Goal: Information Seeking & Learning: Learn about a topic

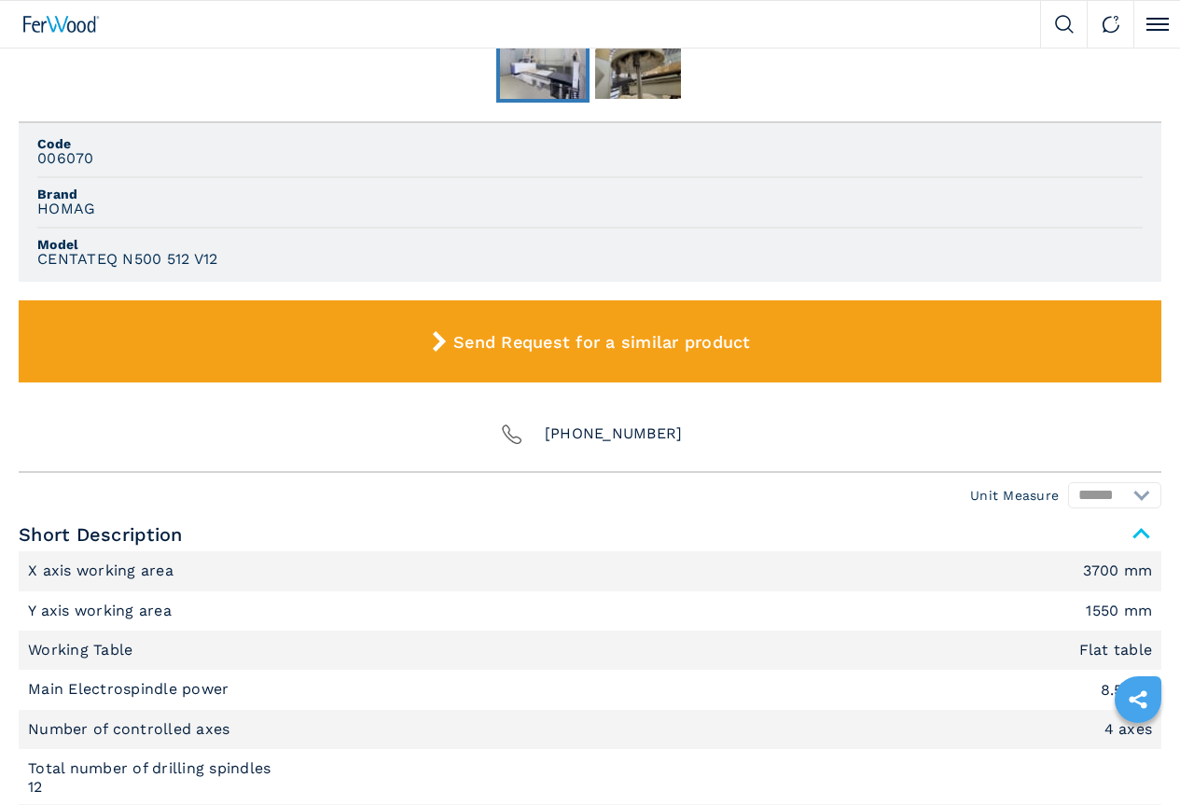
scroll to position [1119, 0]
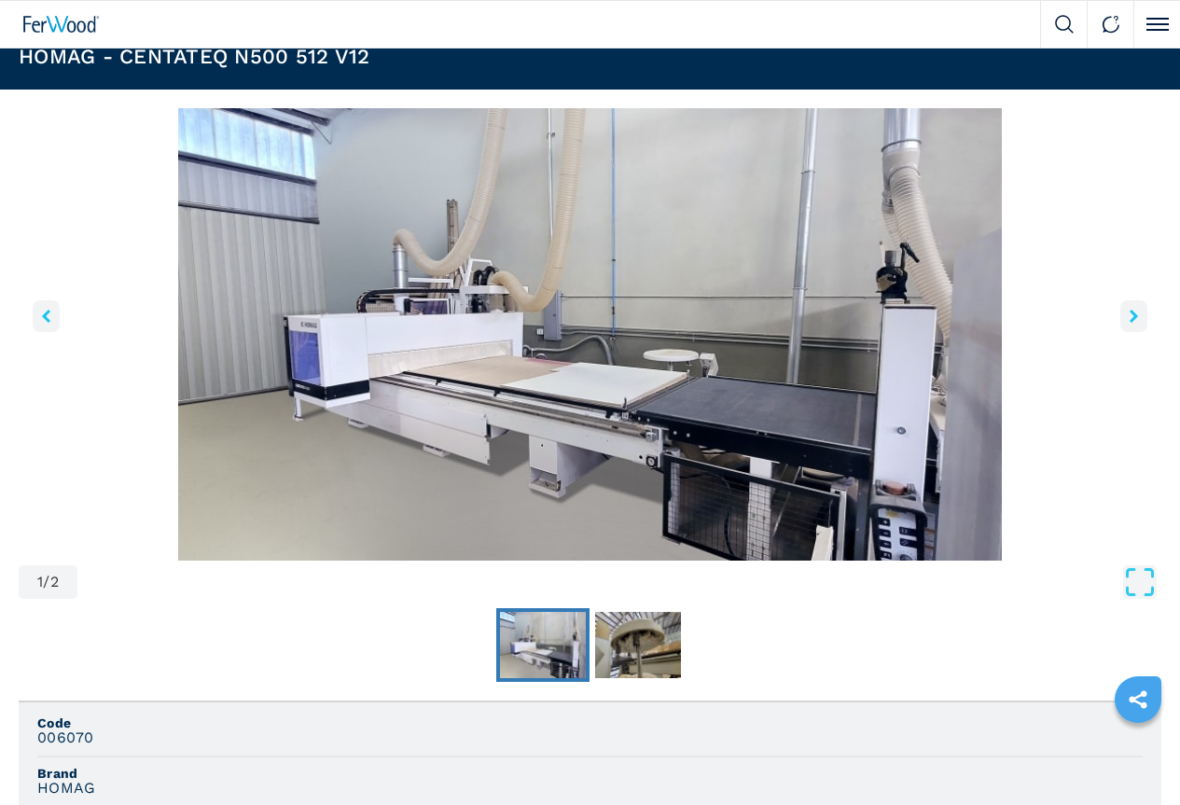
scroll to position [466, 0]
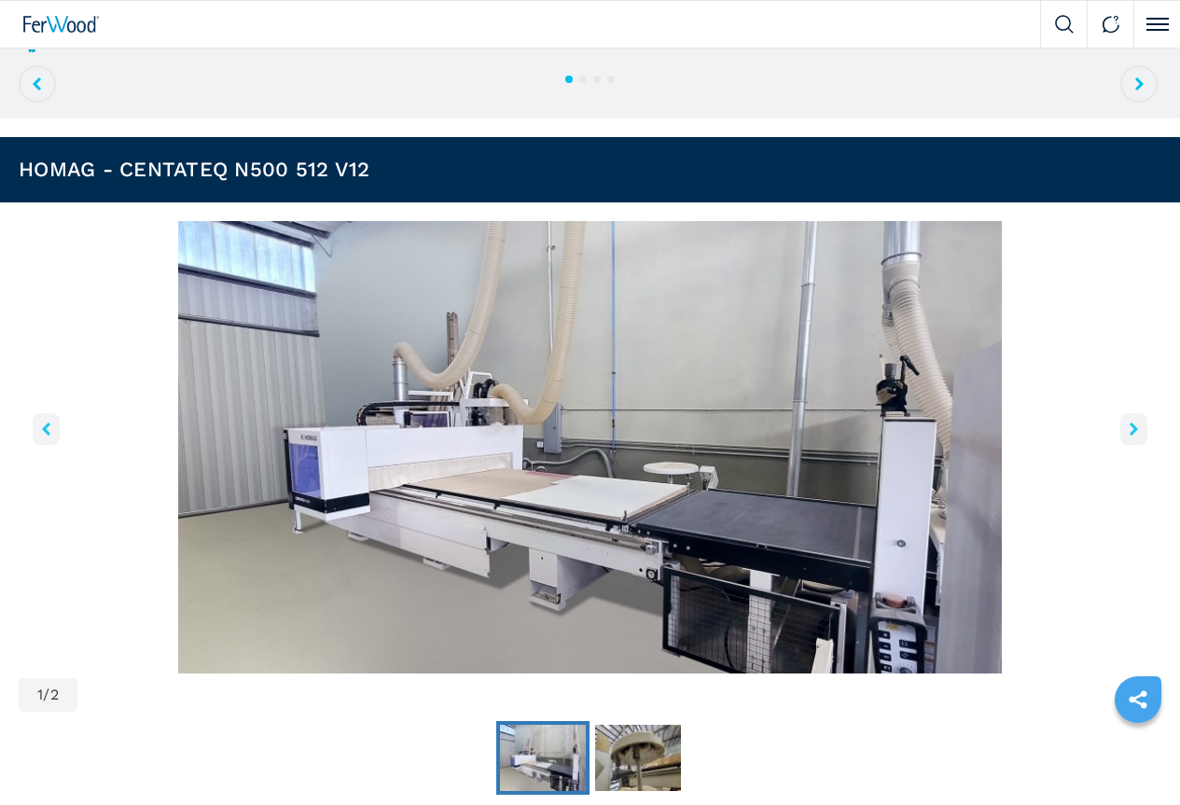
click at [1129, 436] on icon "right-button" at bounding box center [1133, 428] width 8 height 13
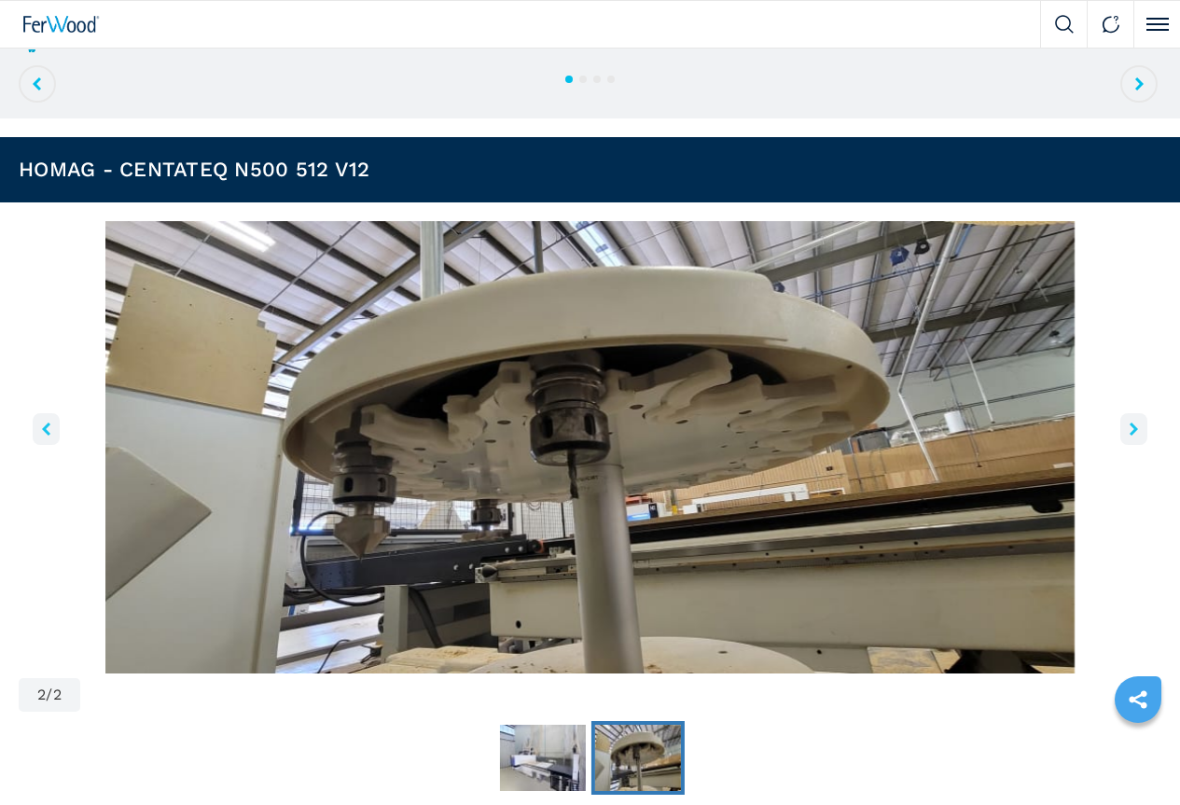
click at [1129, 436] on icon "right-button" at bounding box center [1133, 428] width 8 height 13
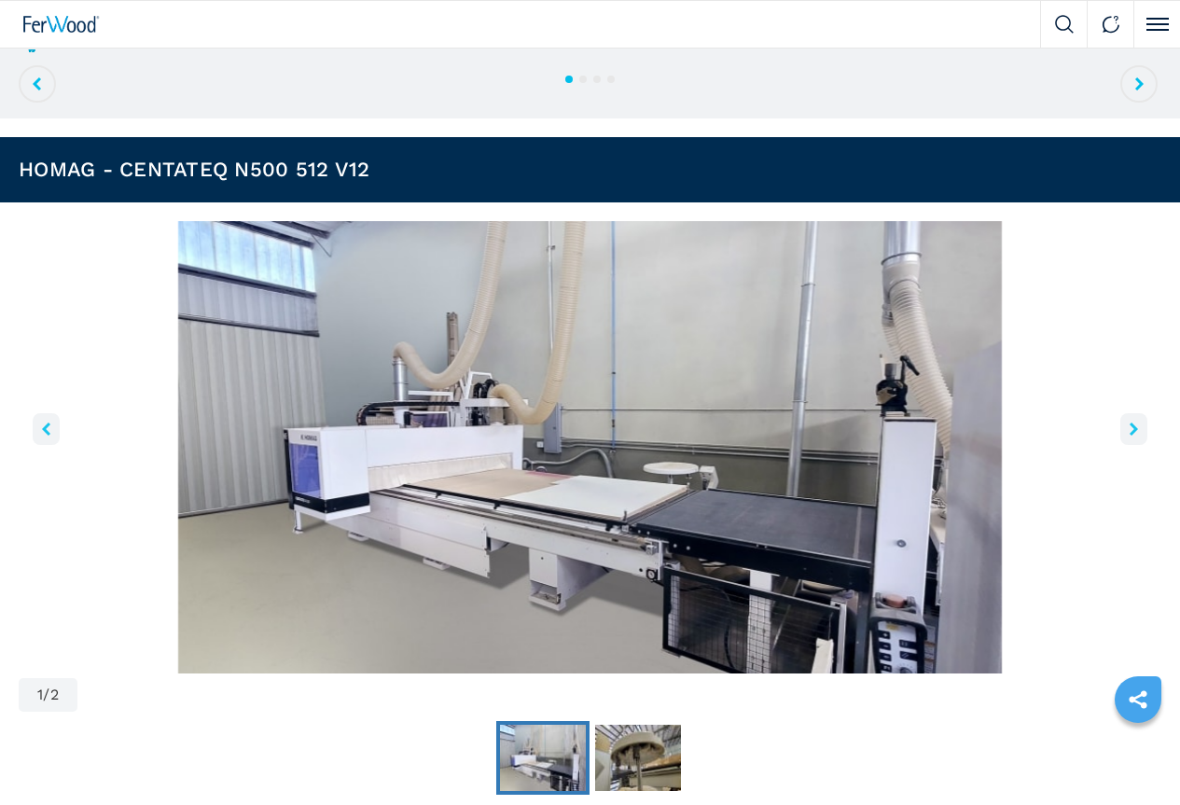
click at [1129, 436] on icon "right-button" at bounding box center [1133, 428] width 8 height 13
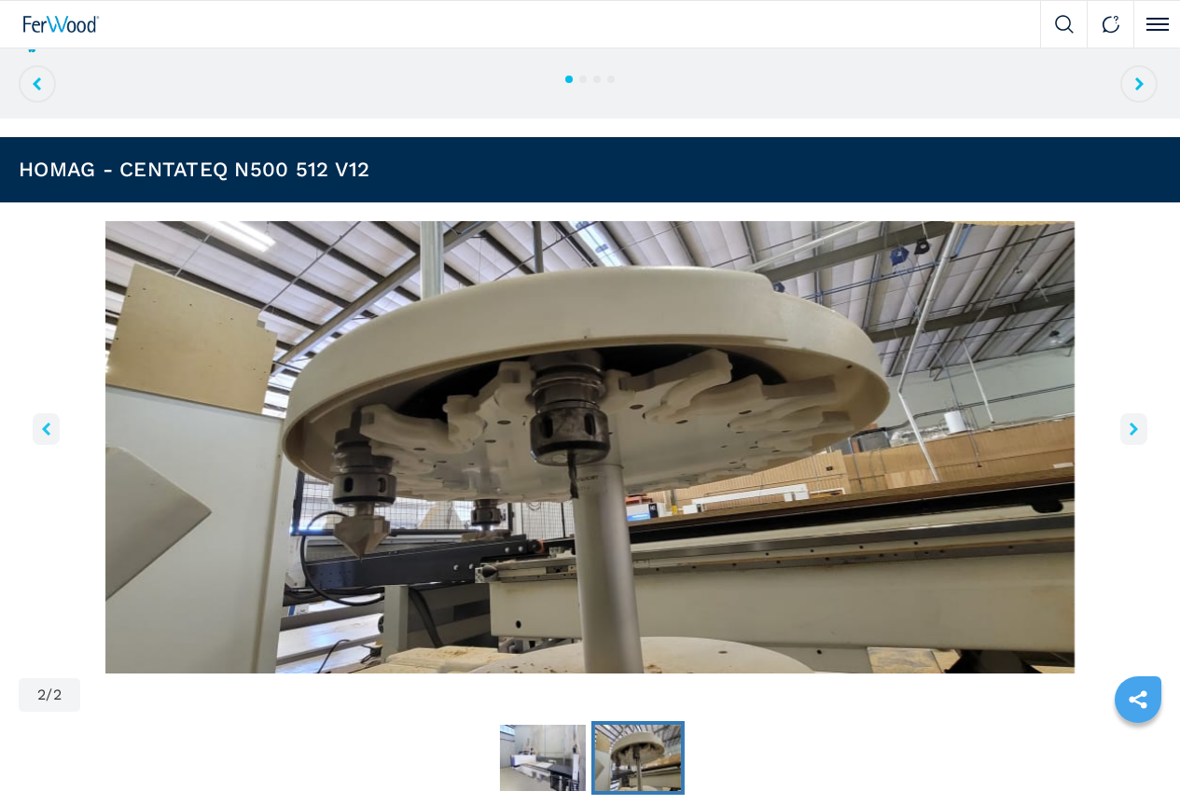
click at [1129, 436] on icon "right-button" at bounding box center [1133, 428] width 8 height 13
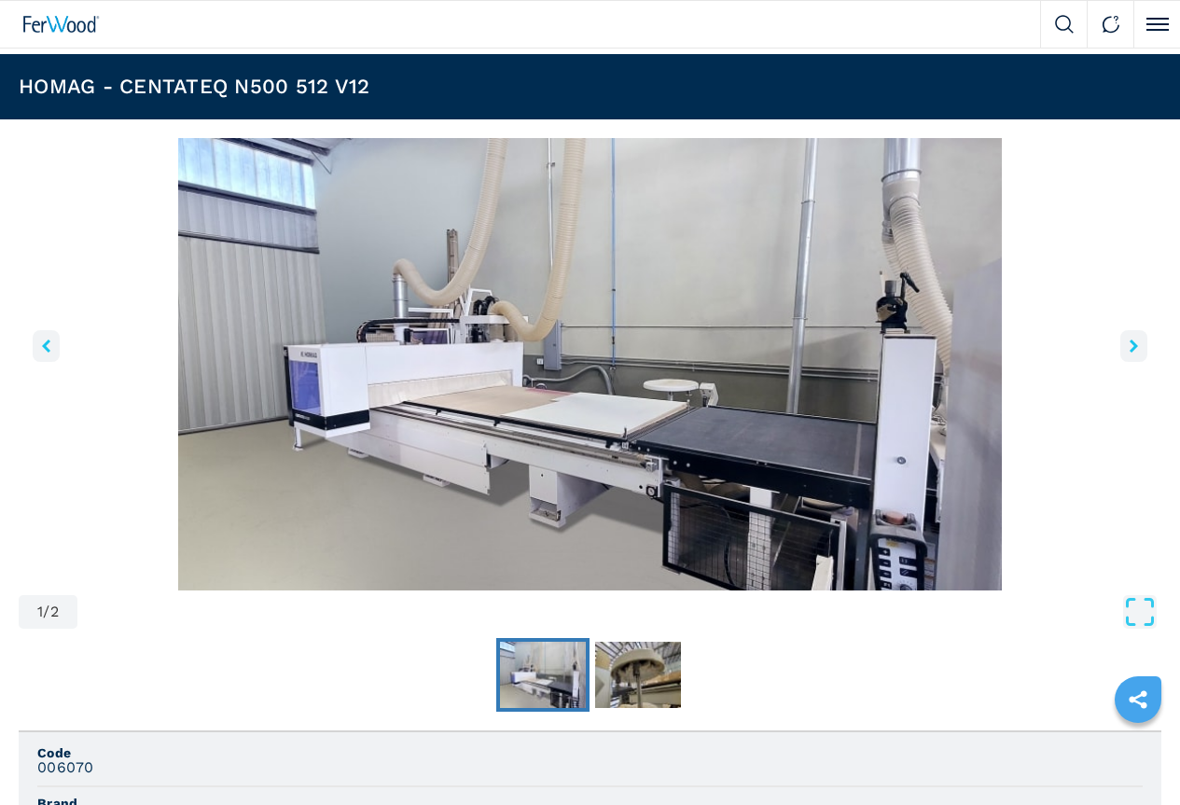
scroll to position [377, 0]
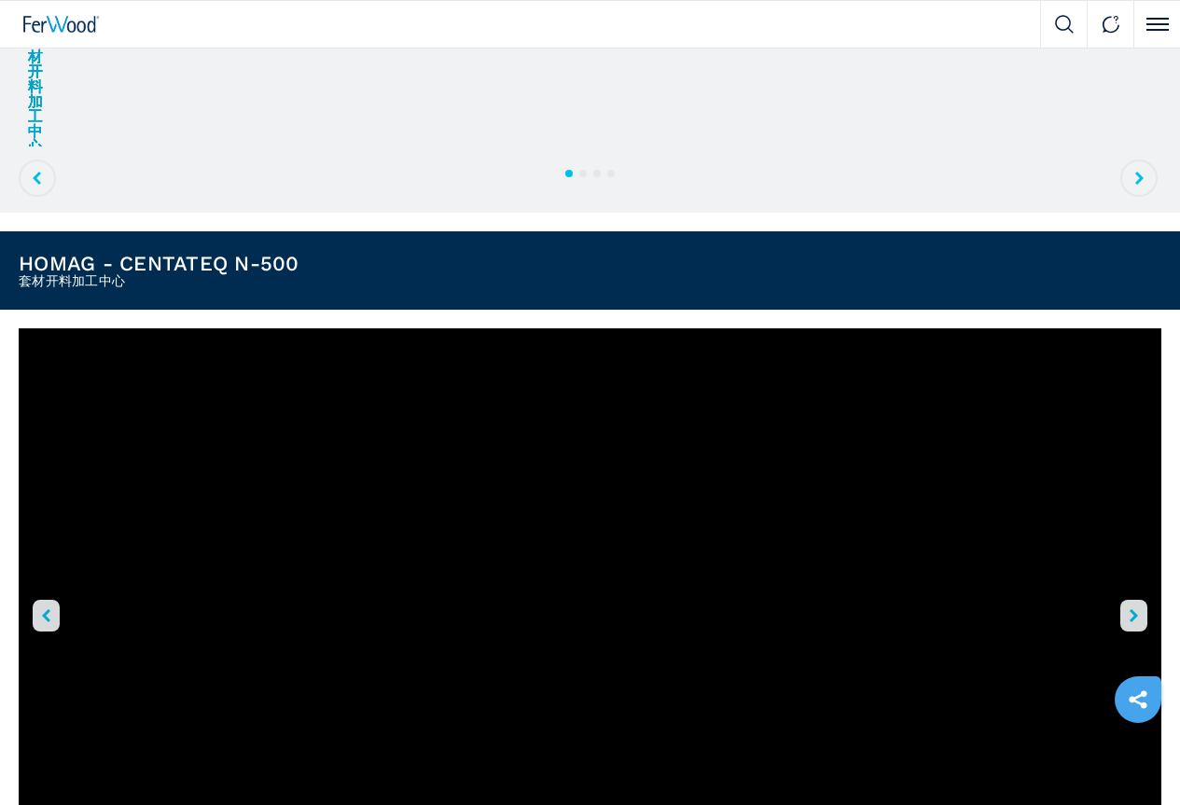
scroll to position [373, 0]
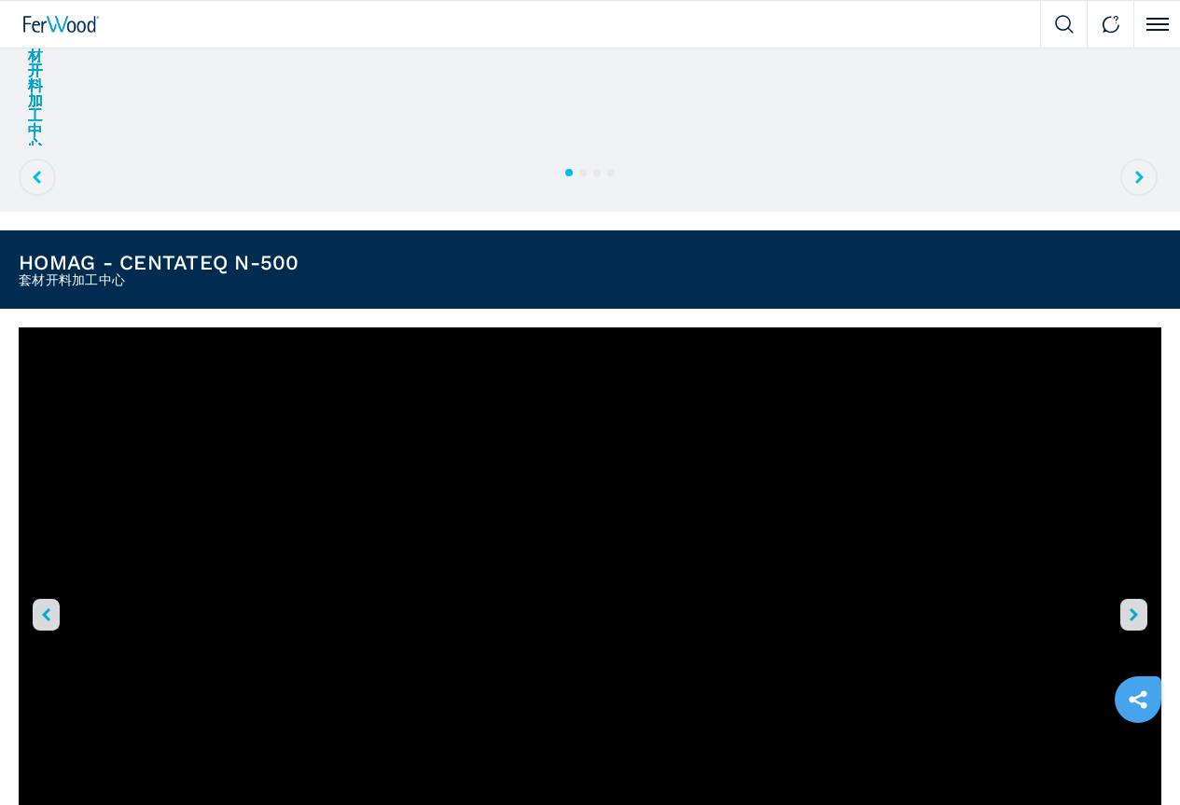
click at [1129, 608] on icon "right-button" at bounding box center [1133, 614] width 8 height 13
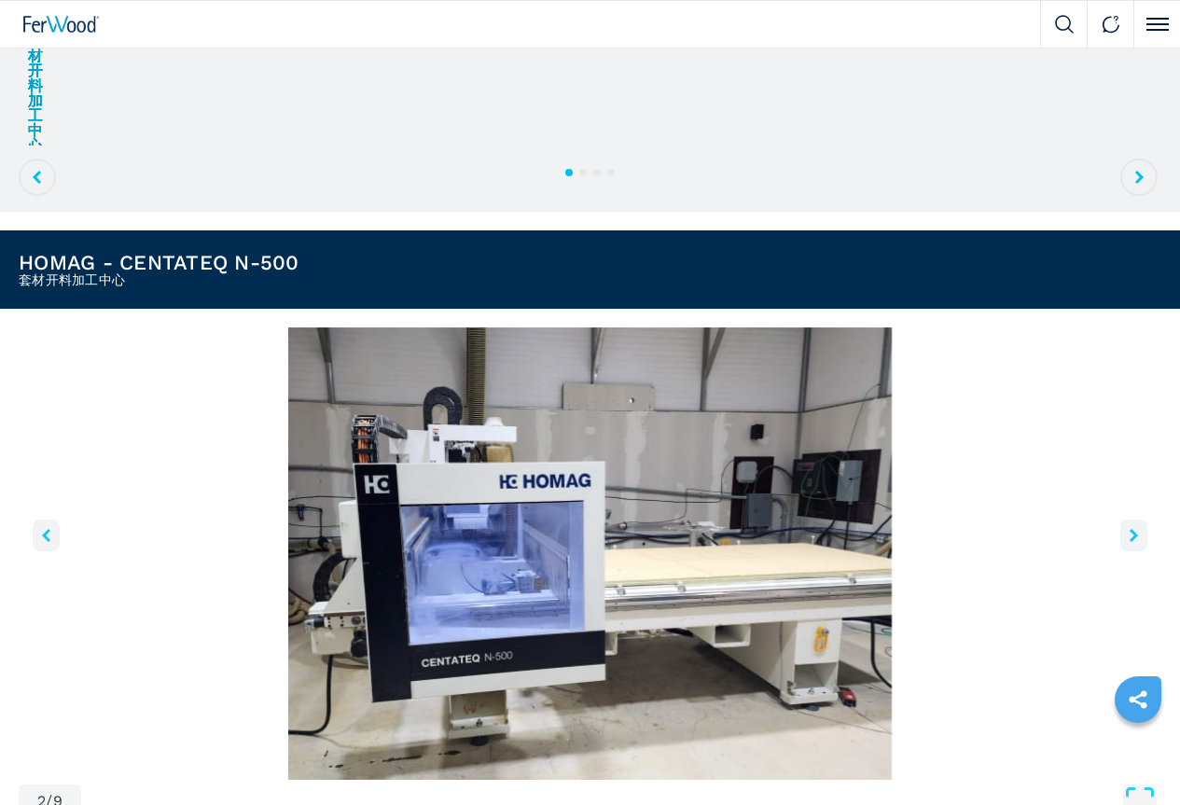
click at [50, 542] on icon "left-button" at bounding box center [46, 535] width 8 height 13
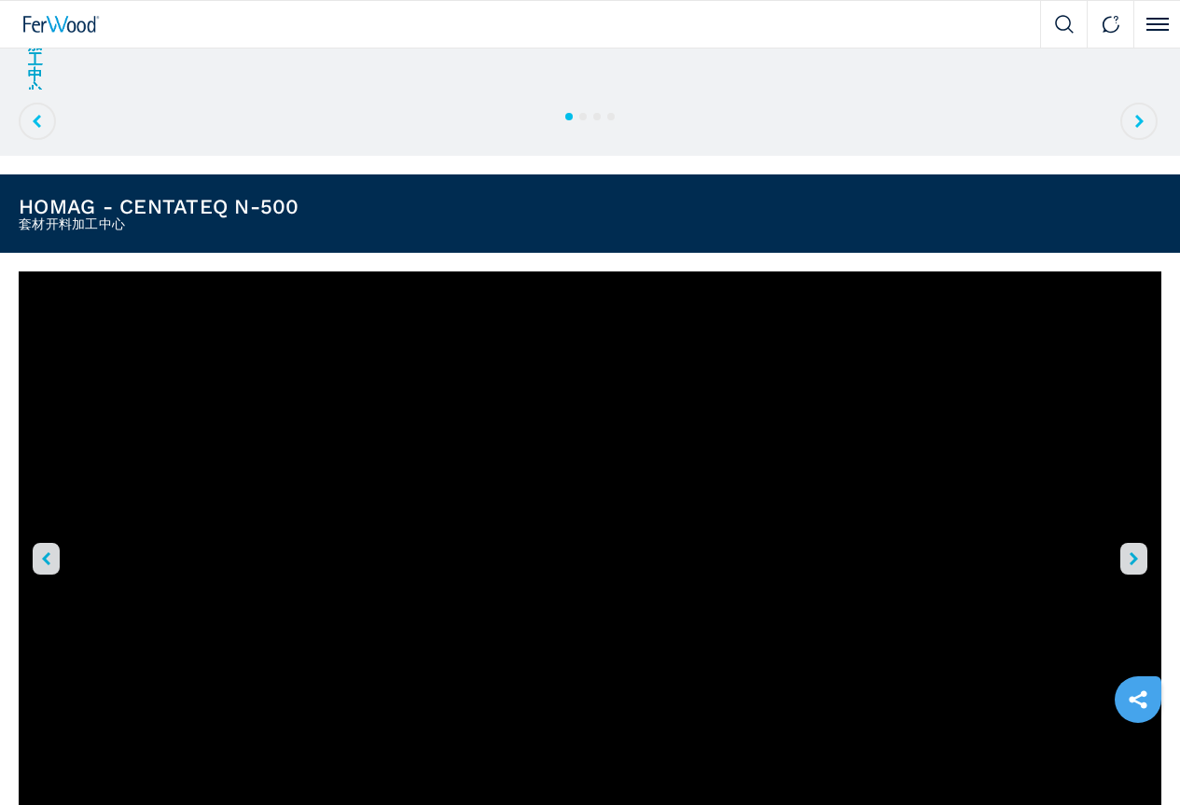
scroll to position [466, 0]
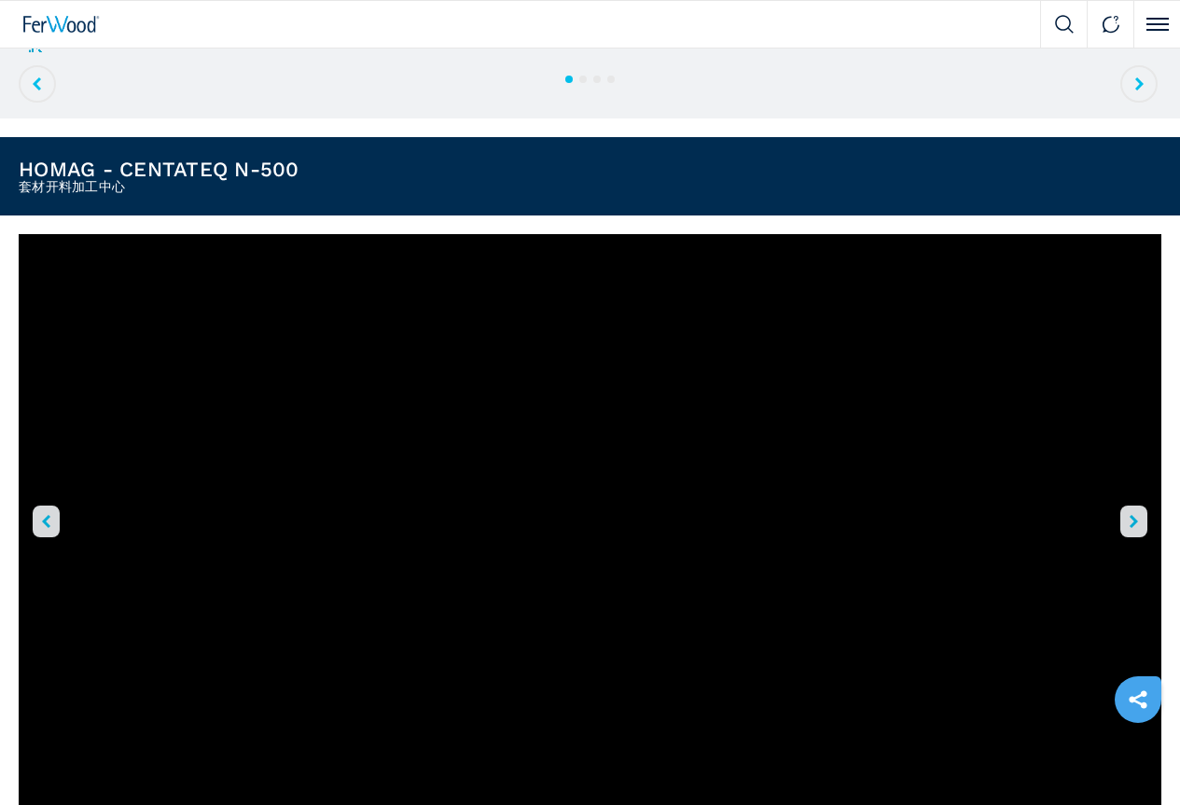
click at [1129, 515] on icon "right-button" at bounding box center [1133, 521] width 8 height 13
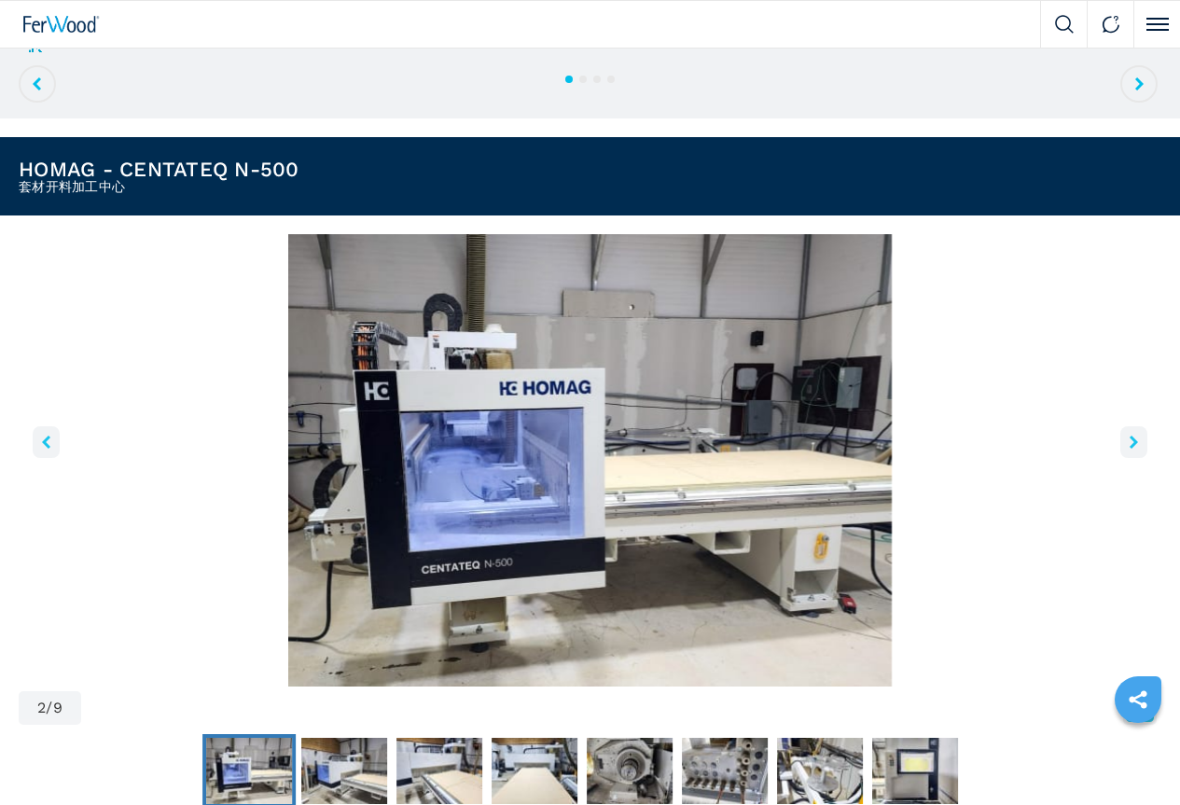
click at [1129, 449] on icon "right-button" at bounding box center [1133, 442] width 8 height 13
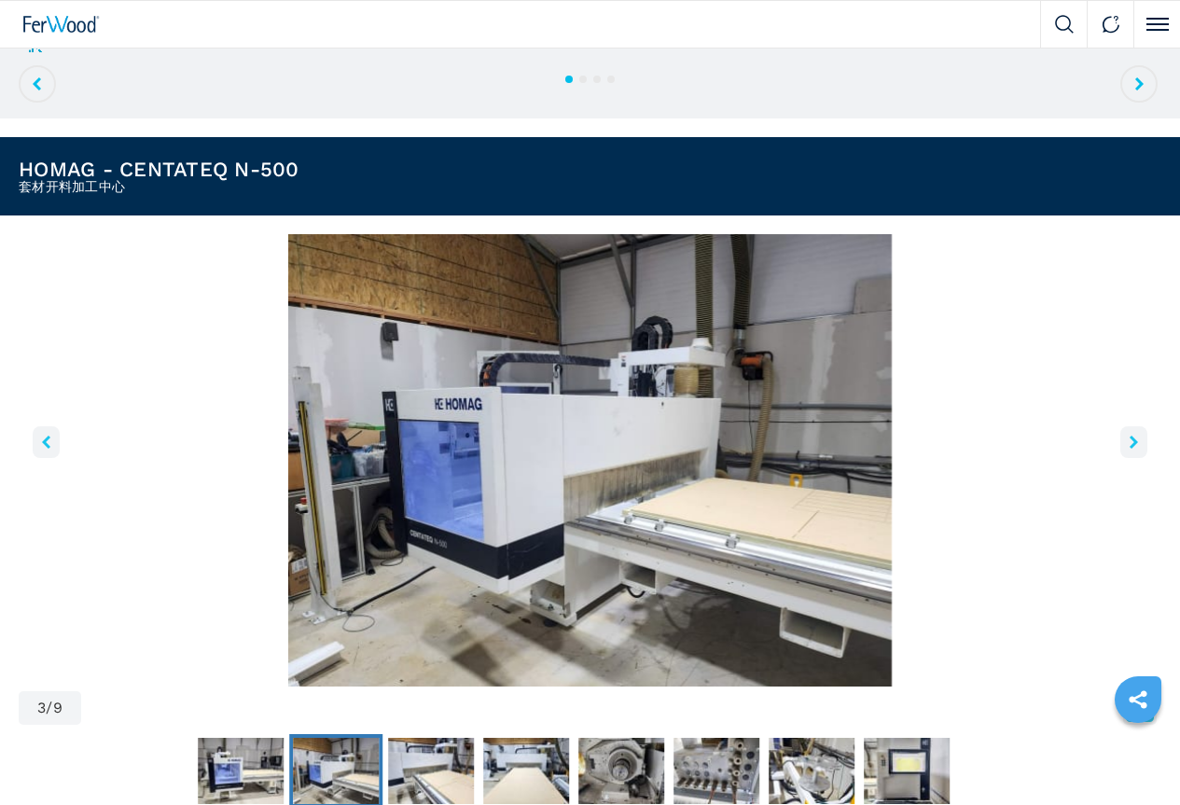
click at [1129, 449] on icon "right-button" at bounding box center [1133, 442] width 8 height 13
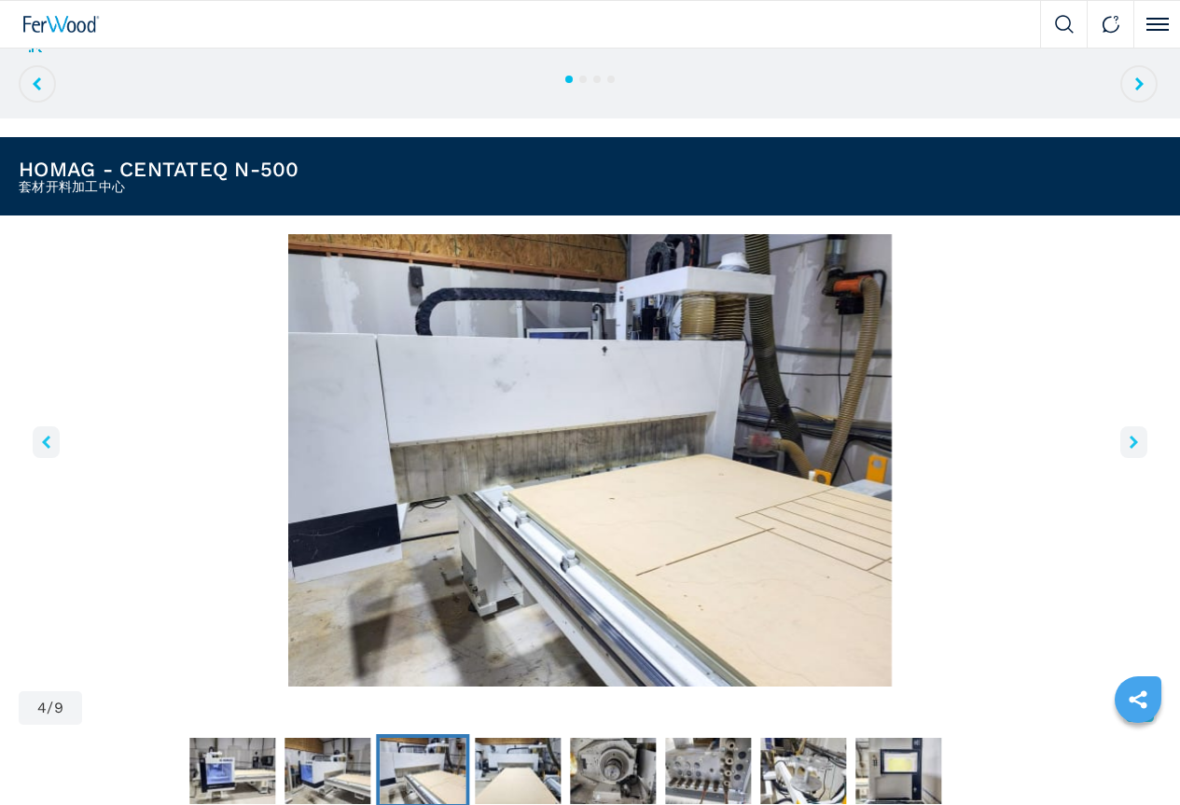
click at [1129, 449] on icon "right-button" at bounding box center [1133, 442] width 8 height 13
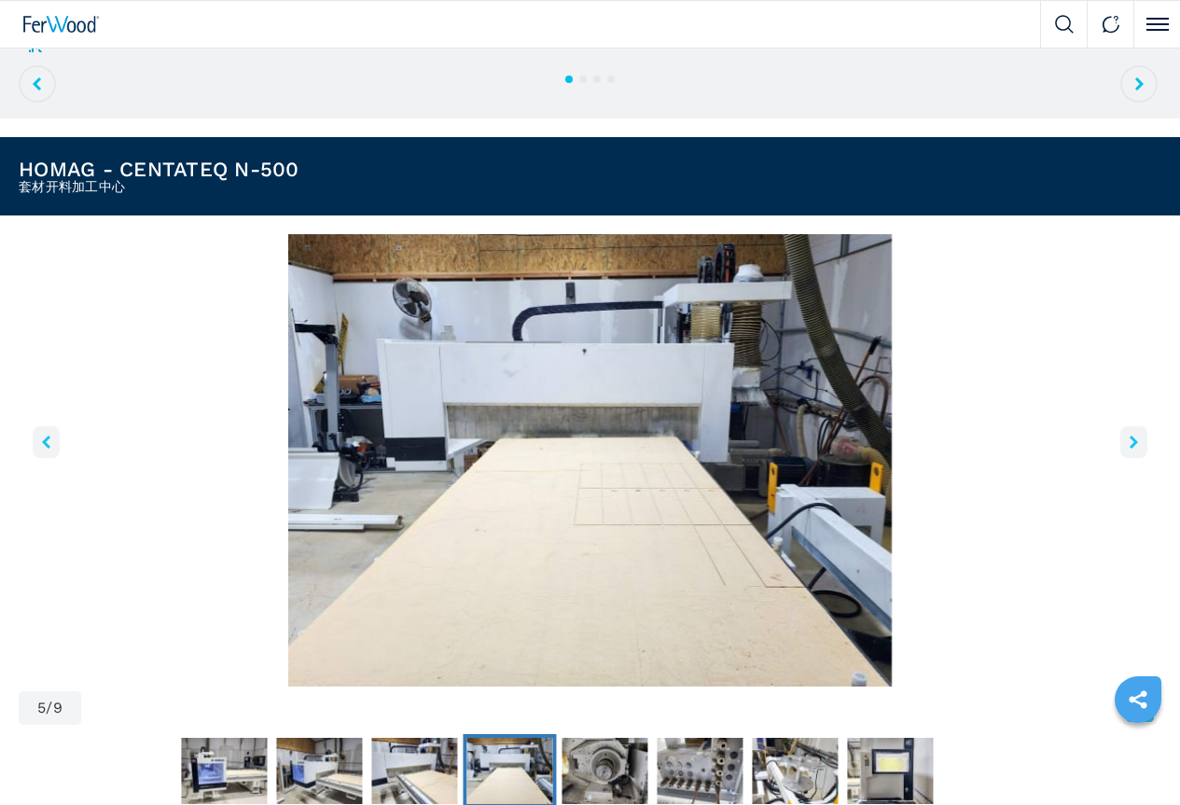
click at [1129, 449] on icon "right-button" at bounding box center [1133, 442] width 8 height 13
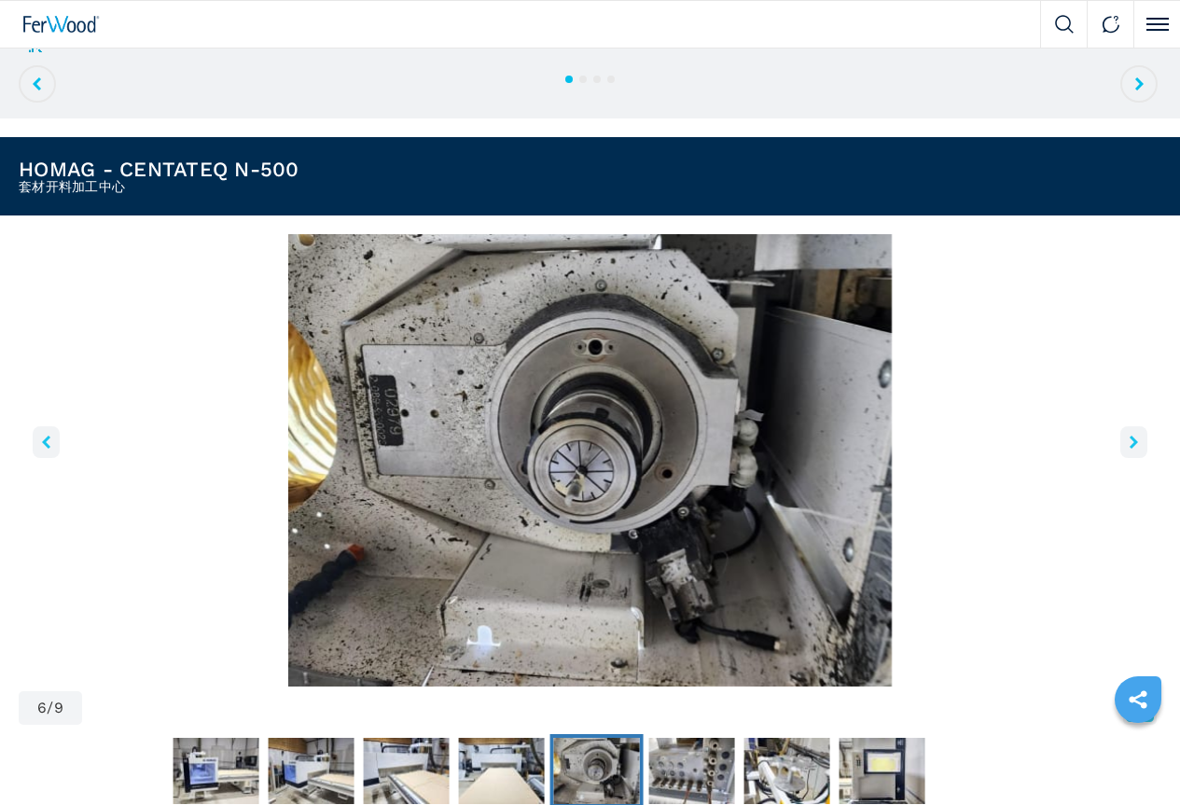
click at [1129, 449] on icon "right-button" at bounding box center [1133, 442] width 8 height 13
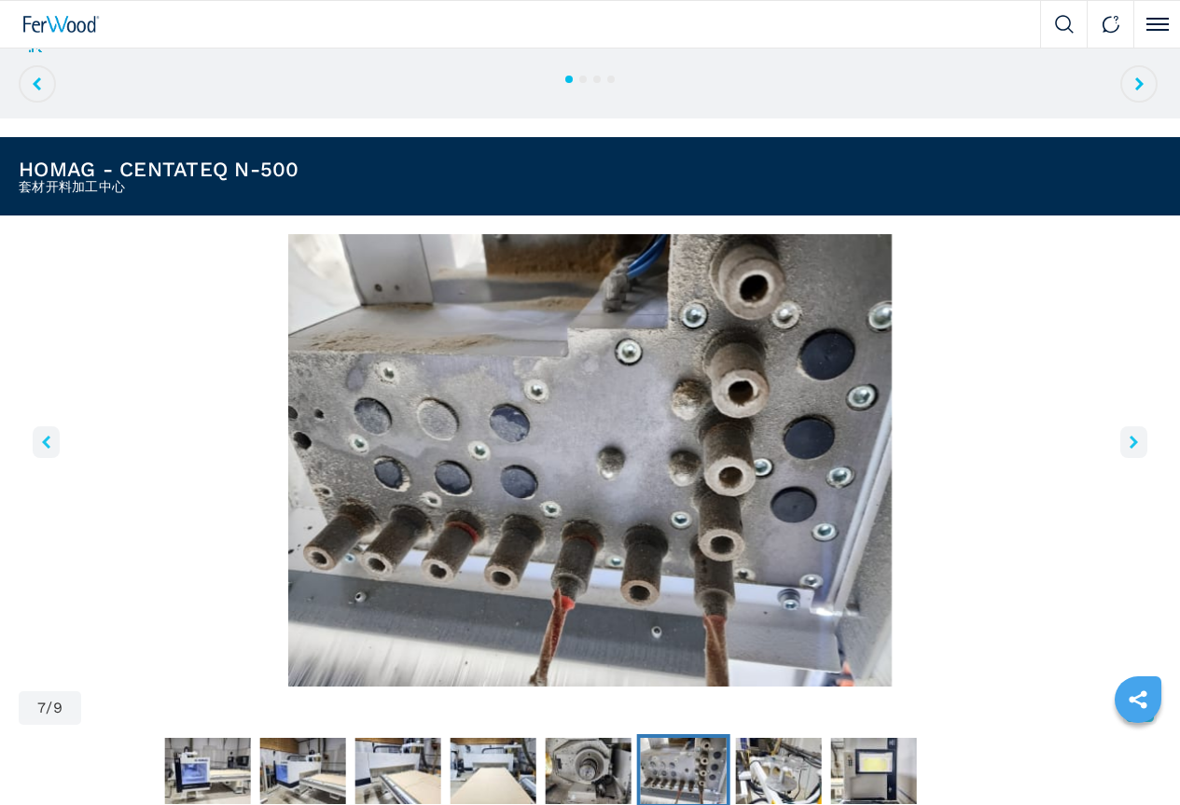
click at [1129, 449] on icon "right-button" at bounding box center [1133, 442] width 8 height 13
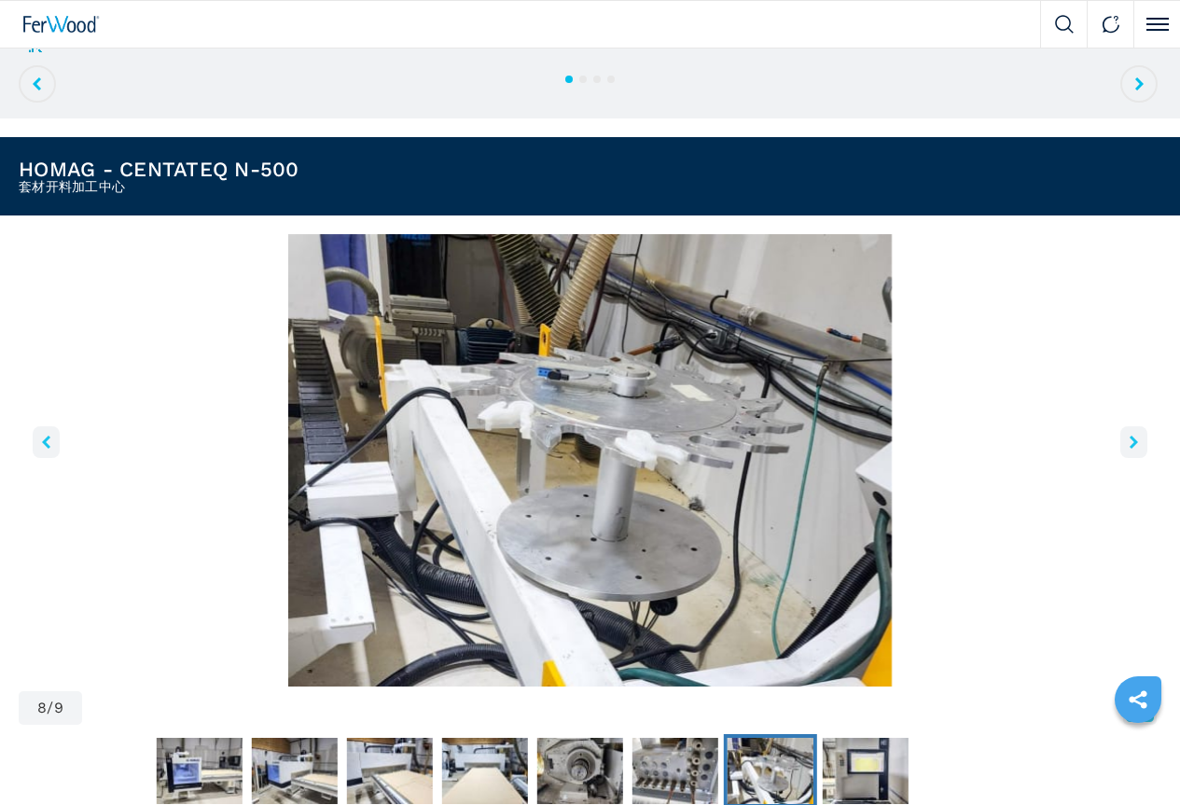
click at [1129, 449] on icon "right-button" at bounding box center [1133, 442] width 8 height 13
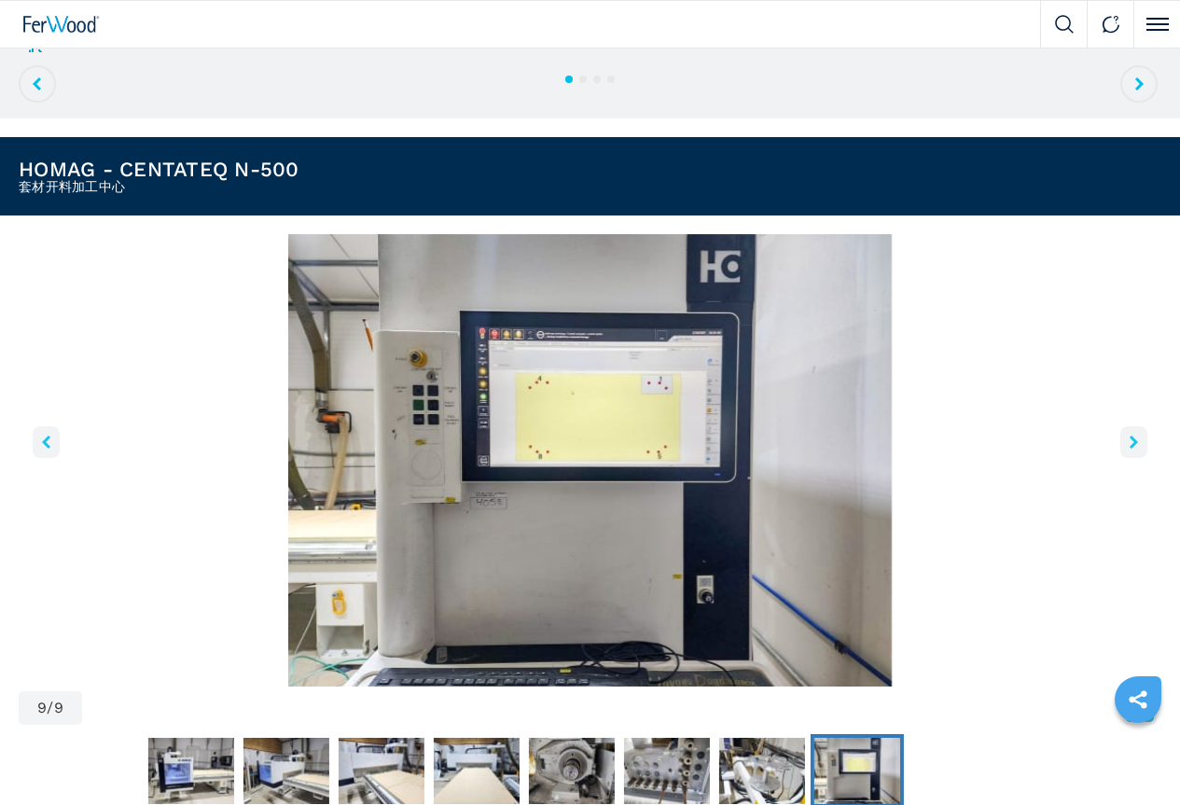
click at [1129, 449] on icon "right-button" at bounding box center [1133, 442] width 8 height 13
